Goal: Entertainment & Leisure: Consume media (video, audio)

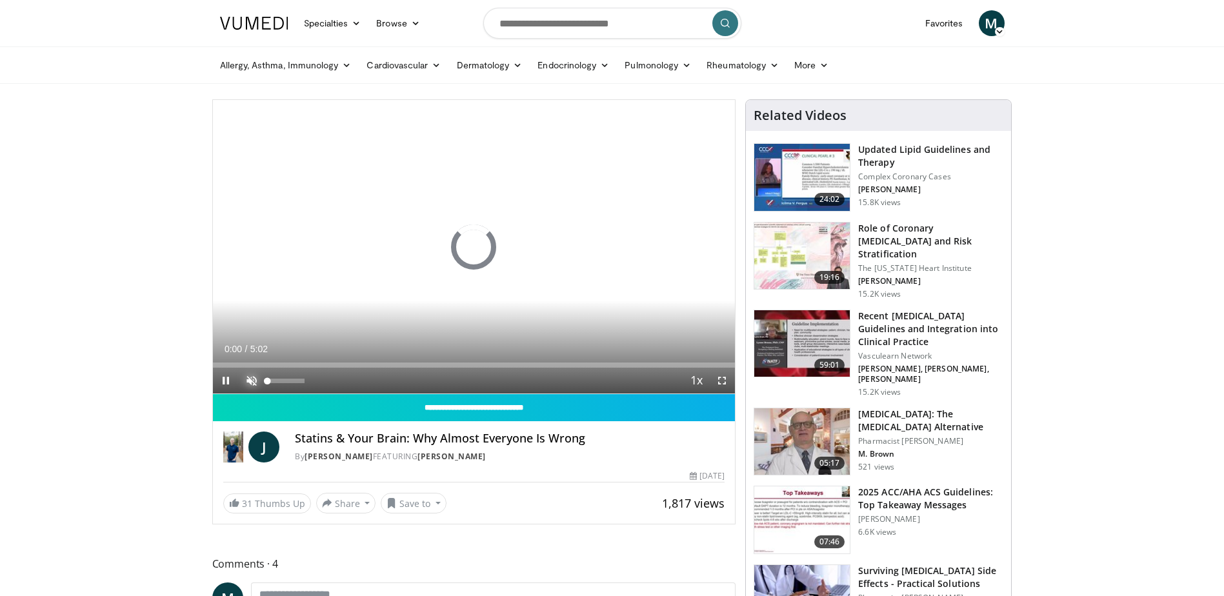
click at [250, 380] on span "Video Player" at bounding box center [252, 381] width 26 height 26
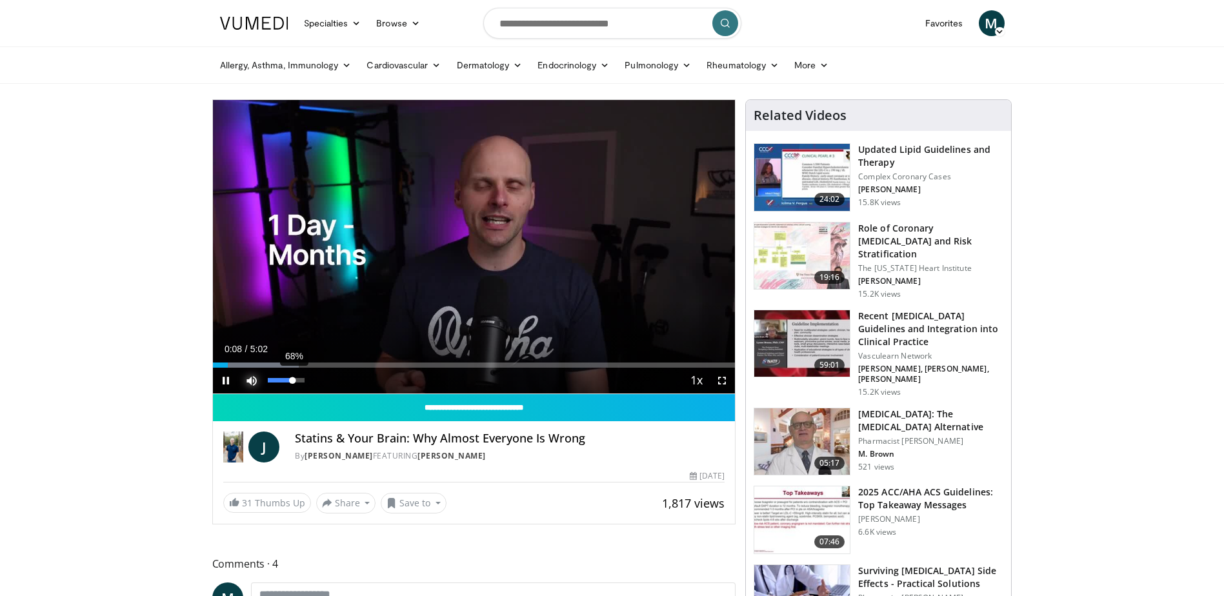
drag, startPoint x: 277, startPoint y: 381, endPoint x: 293, endPoint y: 383, distance: 16.2
click at [293, 383] on div "Volume Level" at bounding box center [280, 380] width 25 height 5
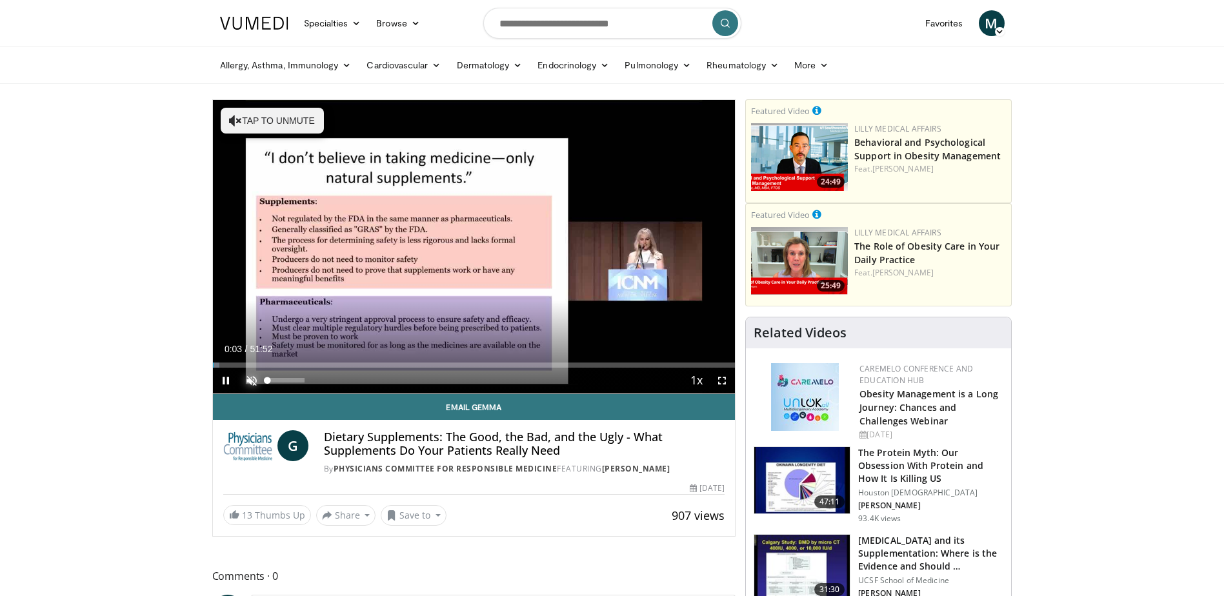
click at [253, 381] on span "Video Player" at bounding box center [252, 381] width 26 height 26
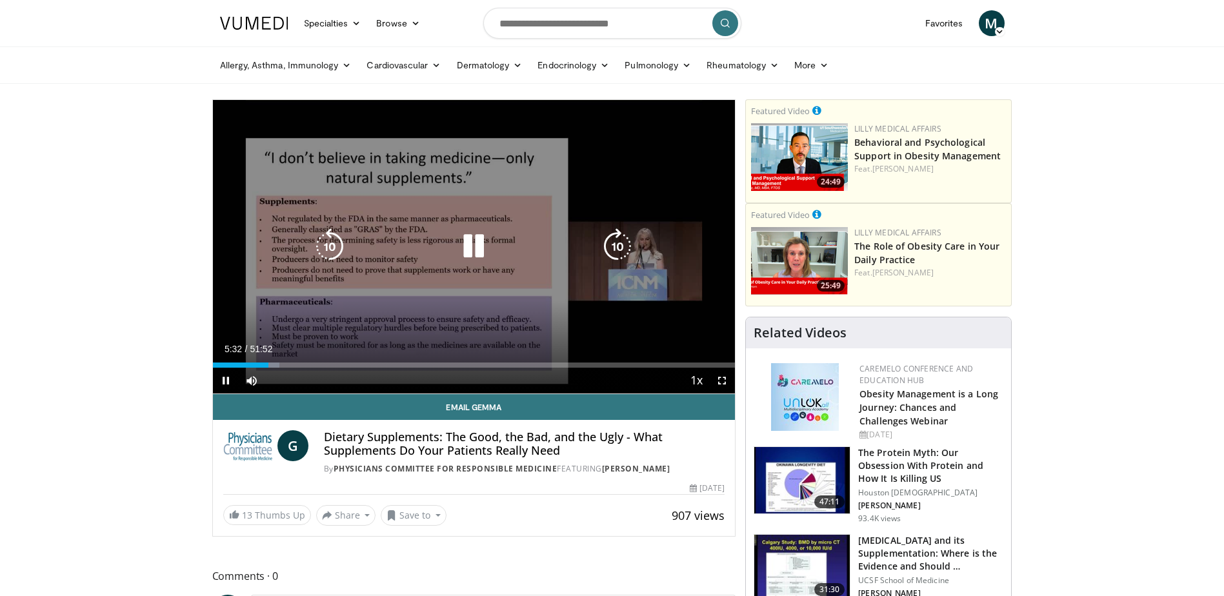
click at [475, 251] on icon "Video Player" at bounding box center [474, 246] width 36 height 36
